Goal: Find specific page/section

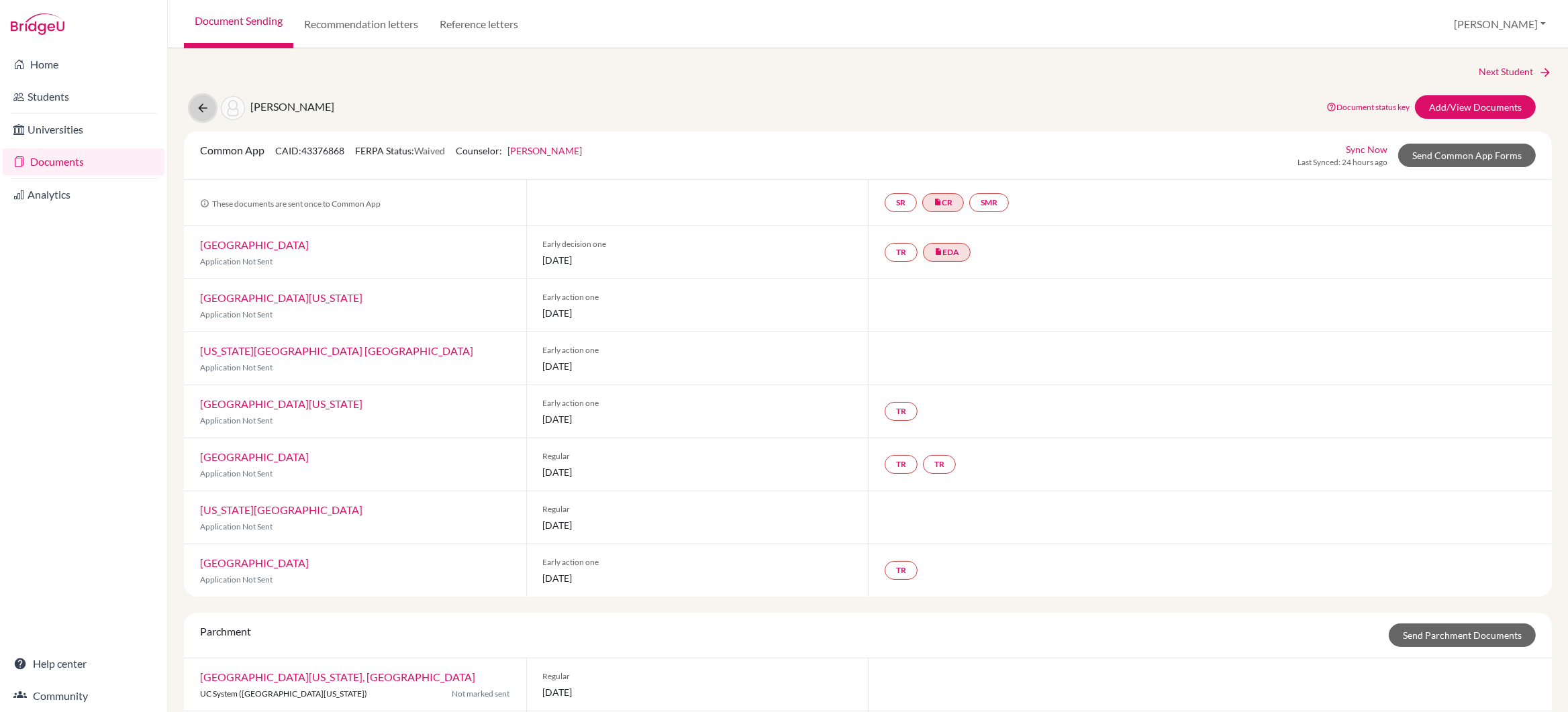
click at [201, 109] on icon at bounding box center [202, 108] width 13 height 13
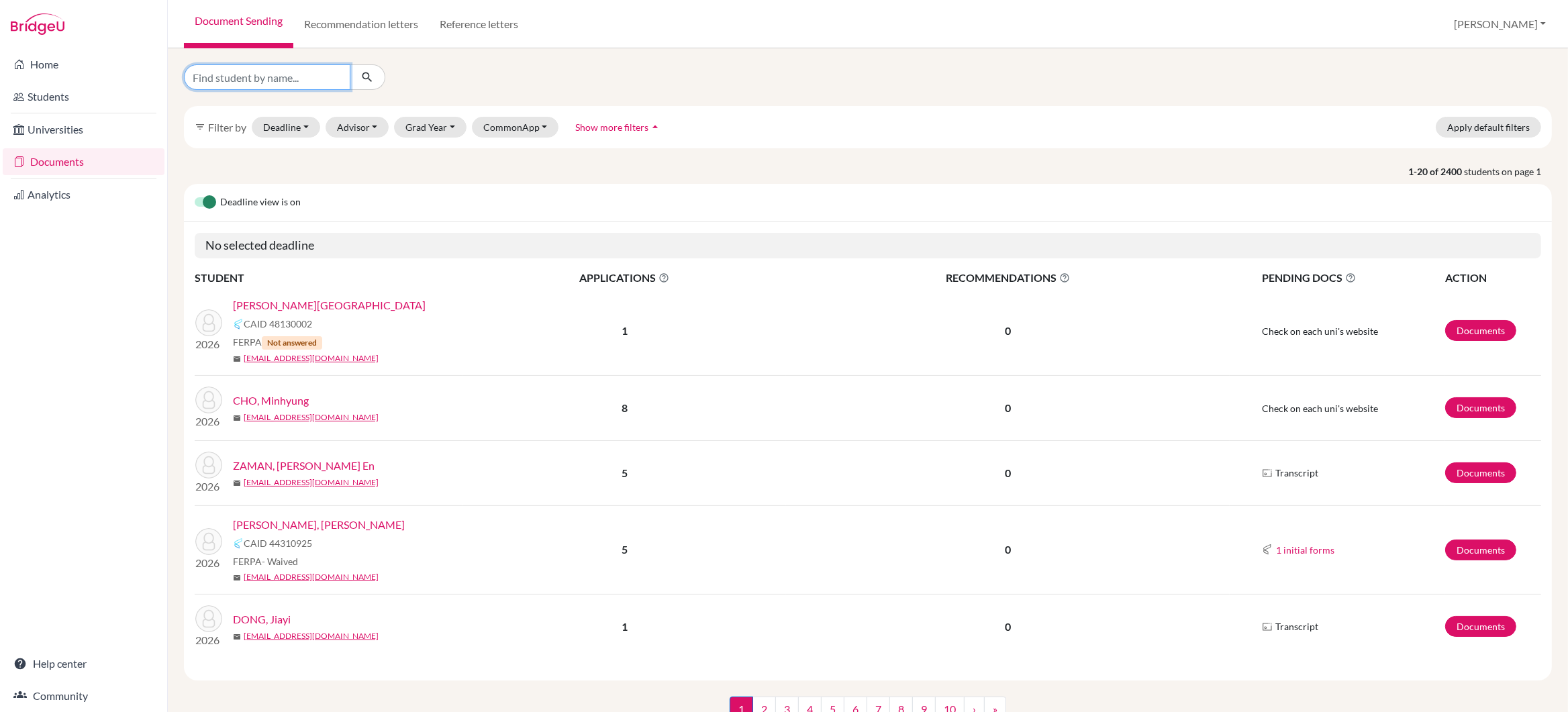
click at [255, 80] on input "Find student by name..." at bounding box center [268, 77] width 167 height 25
type input "siyu chen"
click at [367, 72] on icon "submit" at bounding box center [367, 77] width 13 height 13
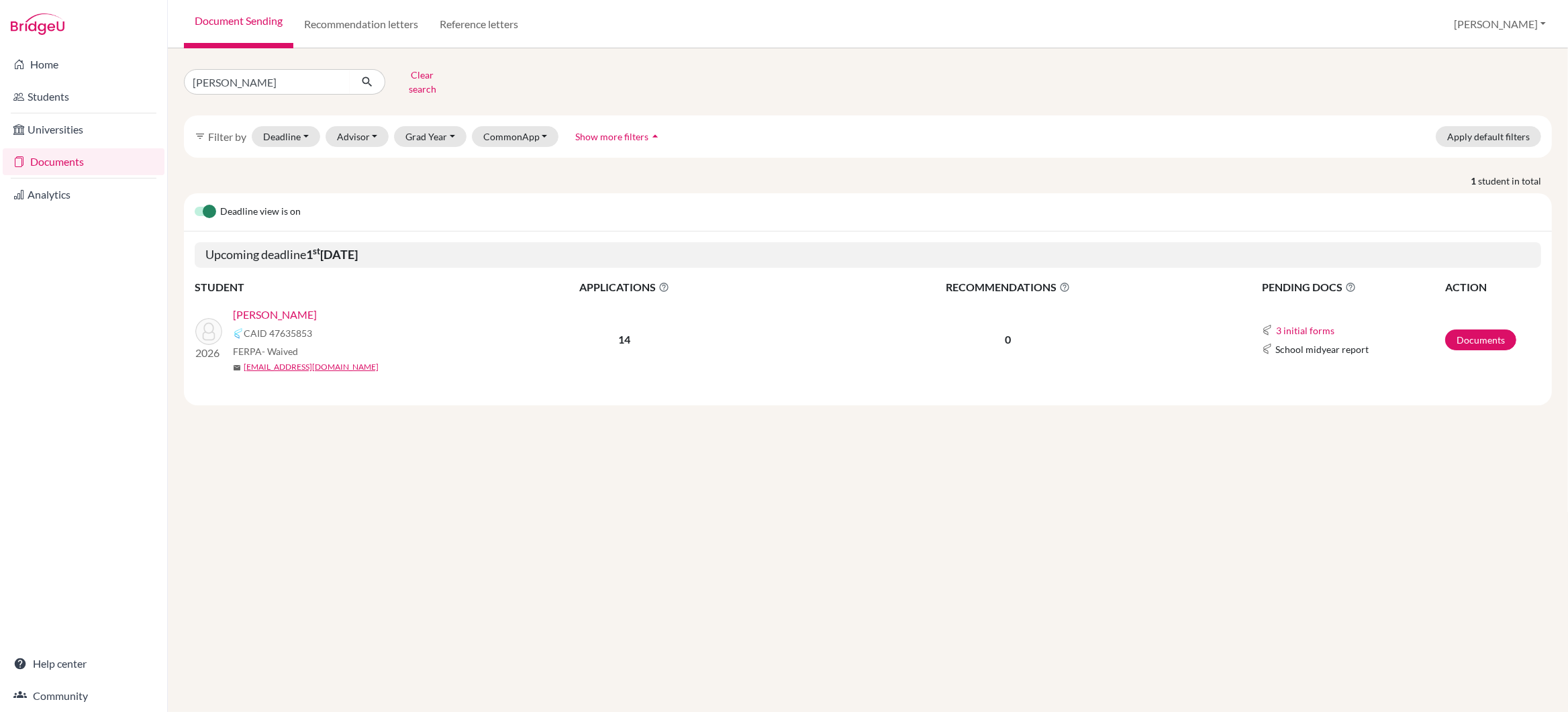
click at [255, 307] on link "Chen, Siyu" at bounding box center [275, 314] width 84 height 16
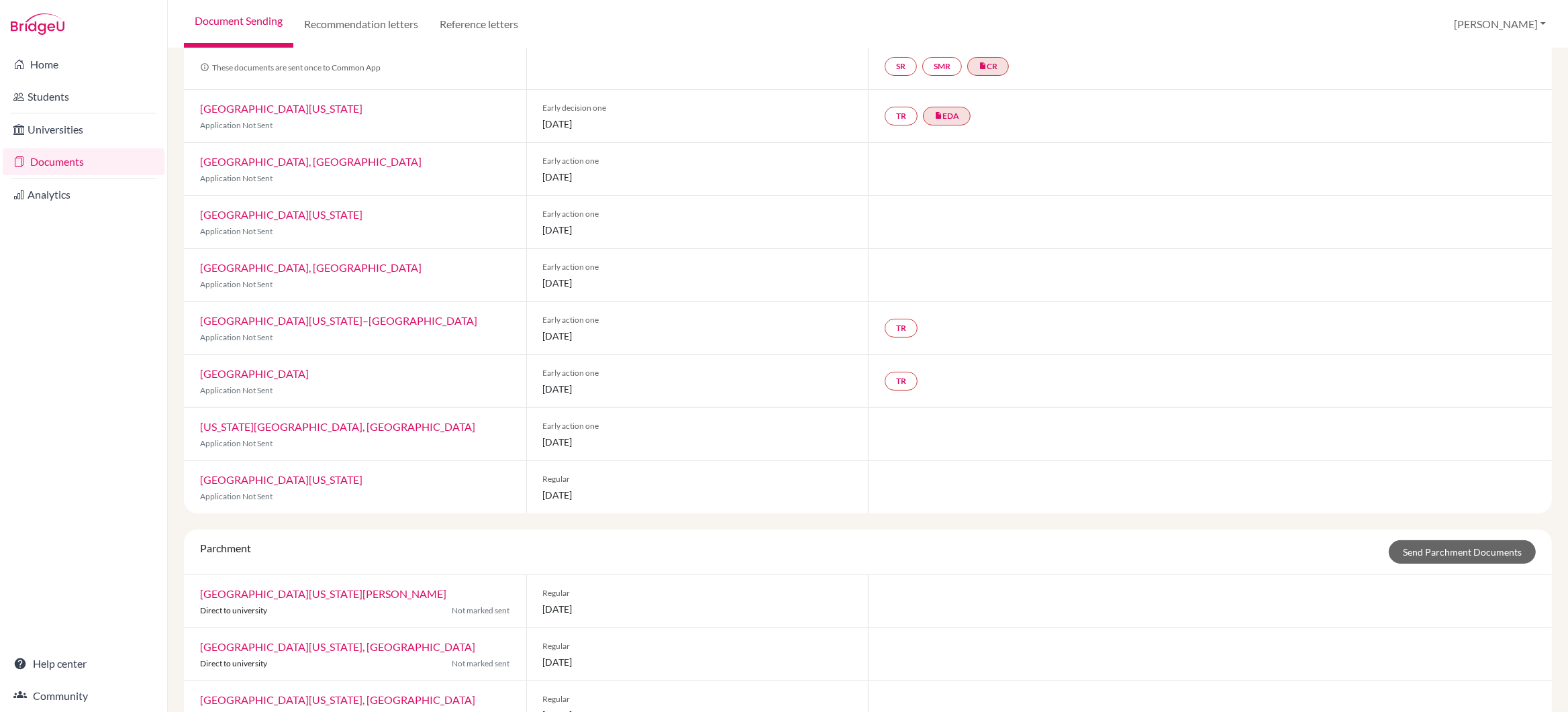
scroll to position [126, 0]
